Goal: Check status

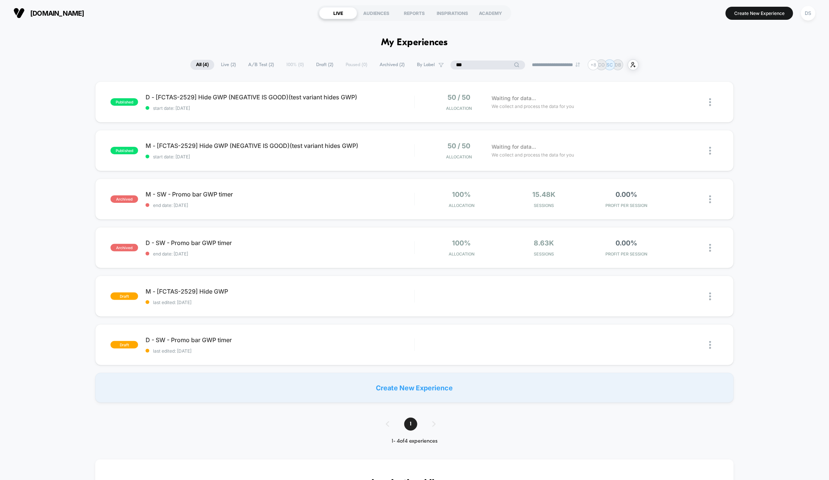
click at [473, 62] on input "***" at bounding box center [488, 64] width 75 height 9
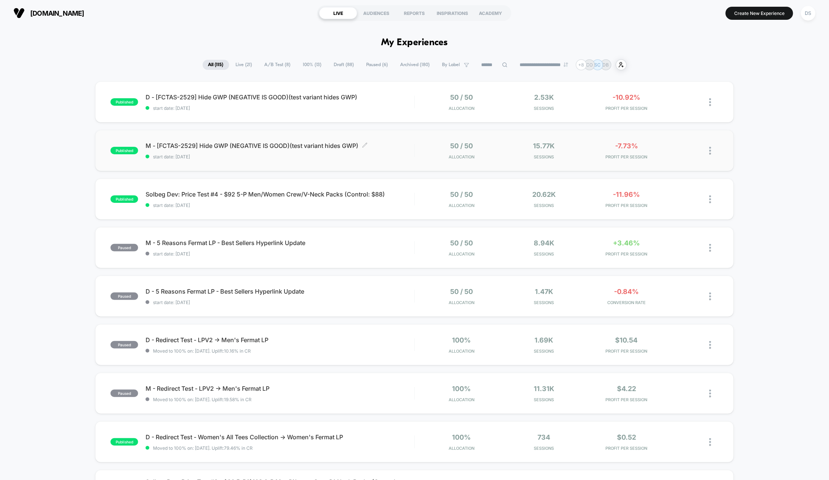
click at [286, 150] on div "M - [FCTAS-2529] Hide GWP (NEGATIVE IS GOOD)(test variant hides GWP) Click to e…" at bounding box center [280, 151] width 268 height 18
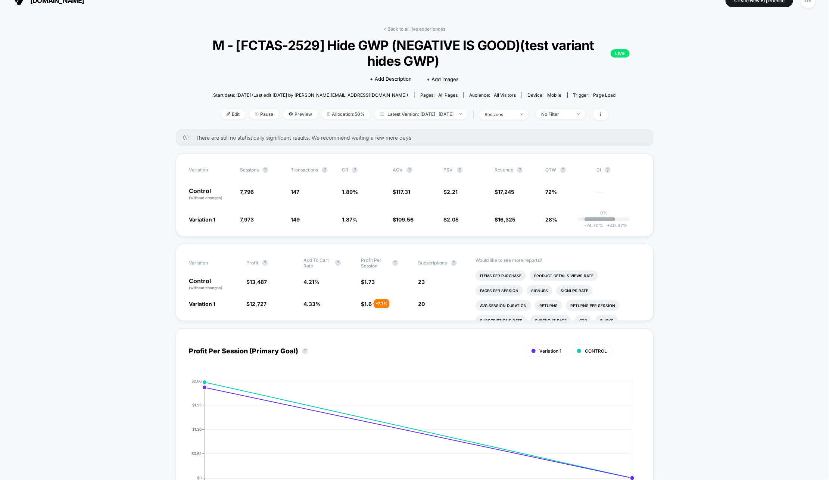
scroll to position [4, 0]
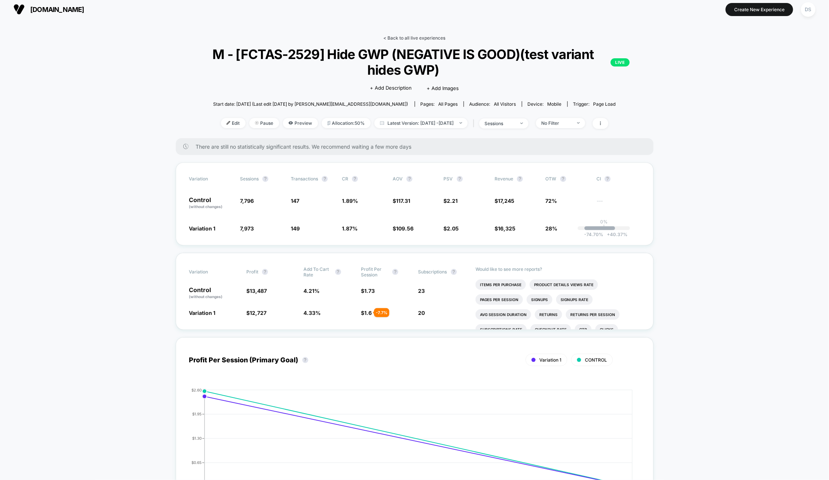
click at [389, 38] on link "< Back to all live experiences" at bounding box center [415, 38] width 62 height 6
